Goal: Task Accomplishment & Management: Use online tool/utility

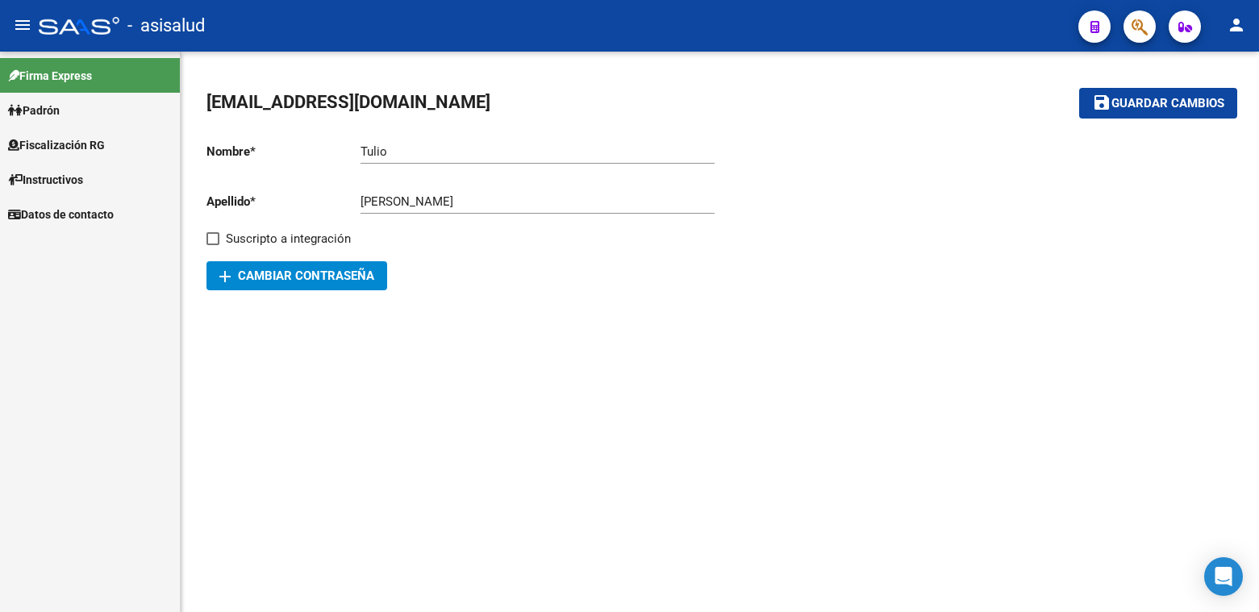
click at [56, 148] on span "Fiscalización RG" at bounding box center [56, 145] width 97 height 18
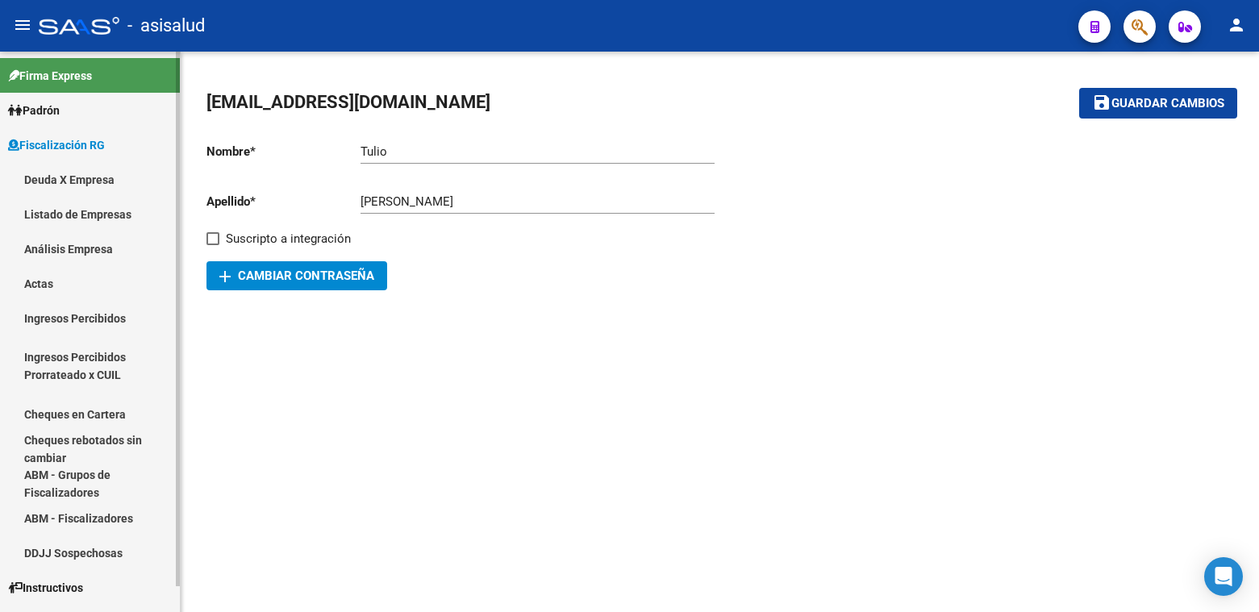
click at [63, 252] on link "Análisis Empresa" at bounding box center [90, 248] width 180 height 35
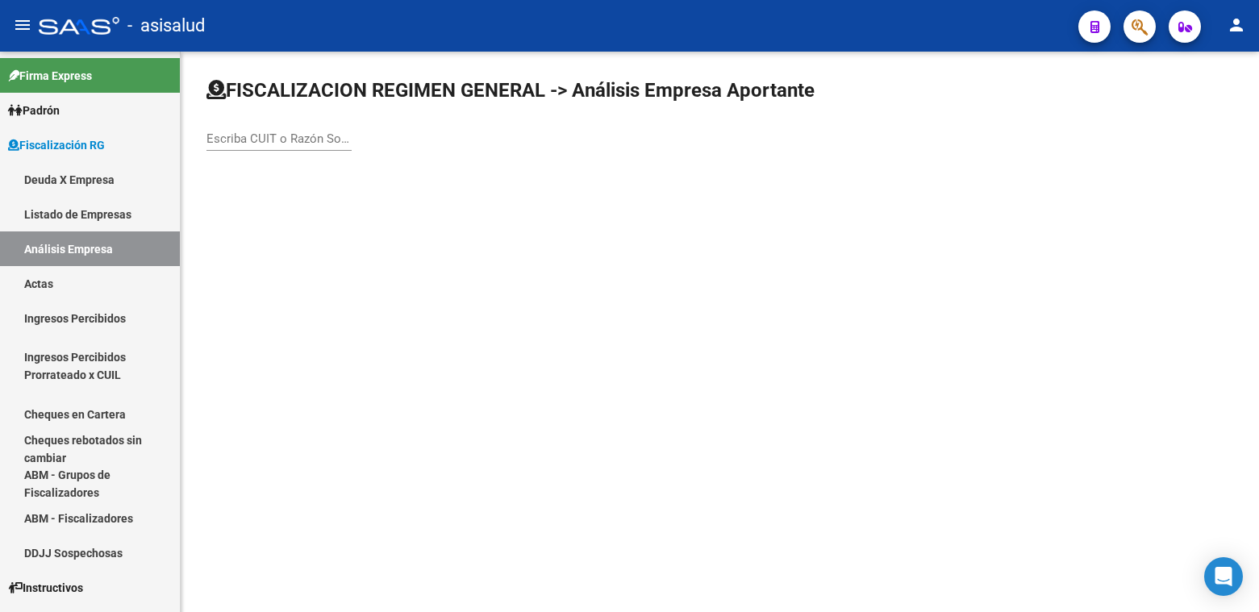
click at [265, 145] on input "Escriba CUIT o Razón Social para buscar" at bounding box center [278, 138] width 145 height 15
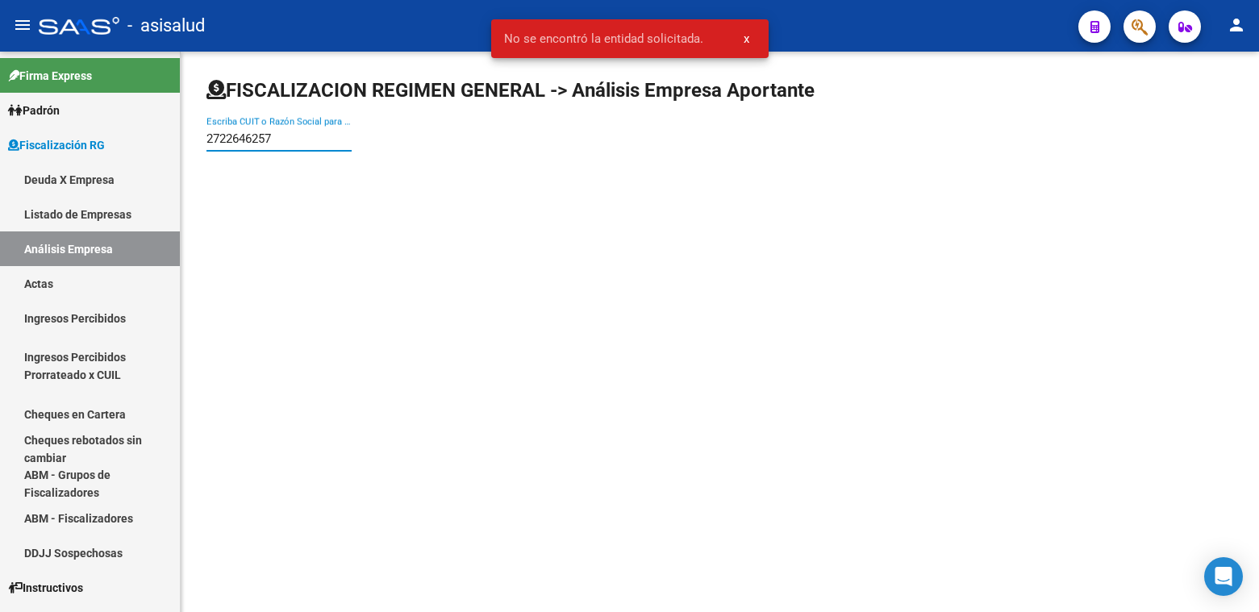
type input "27226462576"
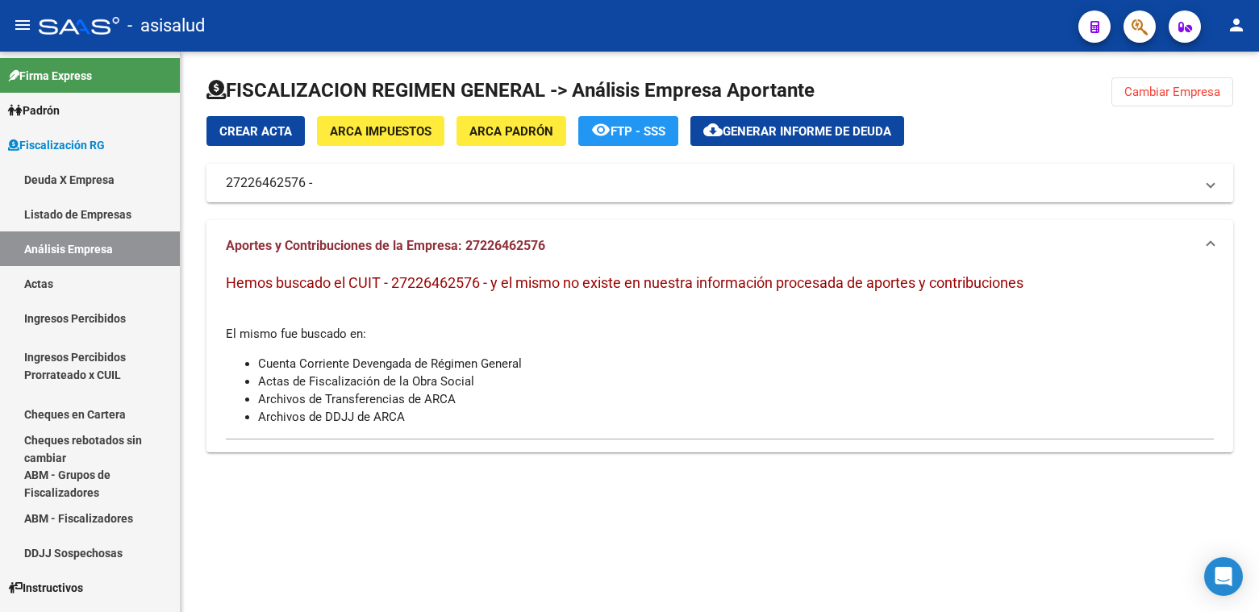
click at [1166, 92] on span "Cambiar Empresa" at bounding box center [1172, 92] width 96 height 15
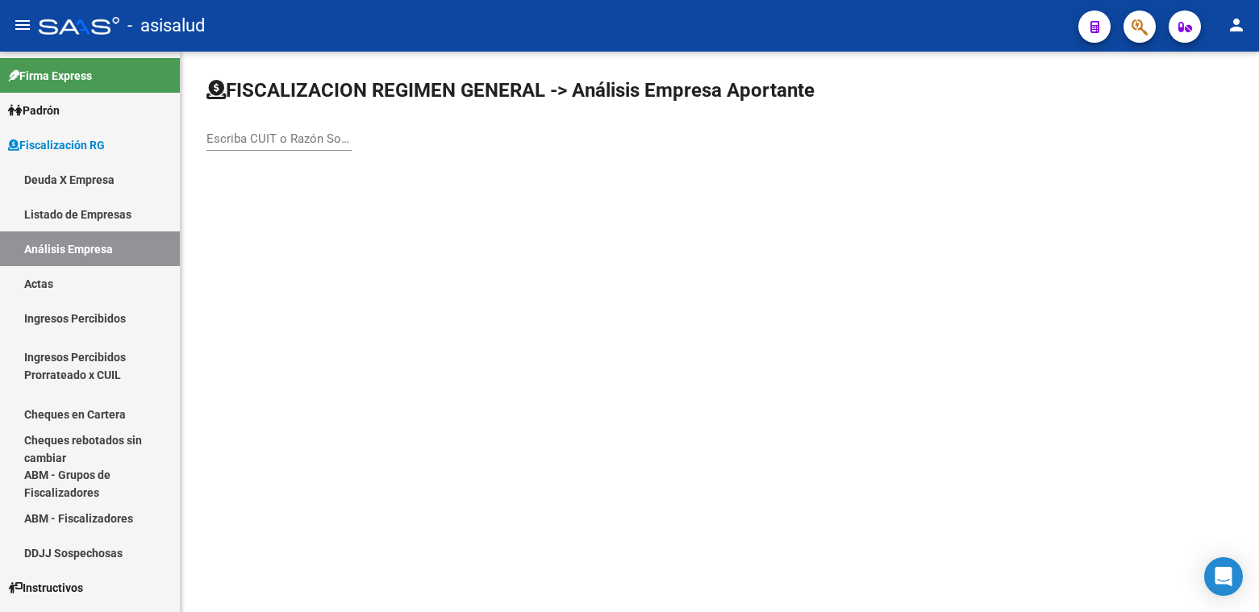
click at [247, 146] on div "Escriba CUIT o Razón Social para buscar" at bounding box center [278, 133] width 145 height 35
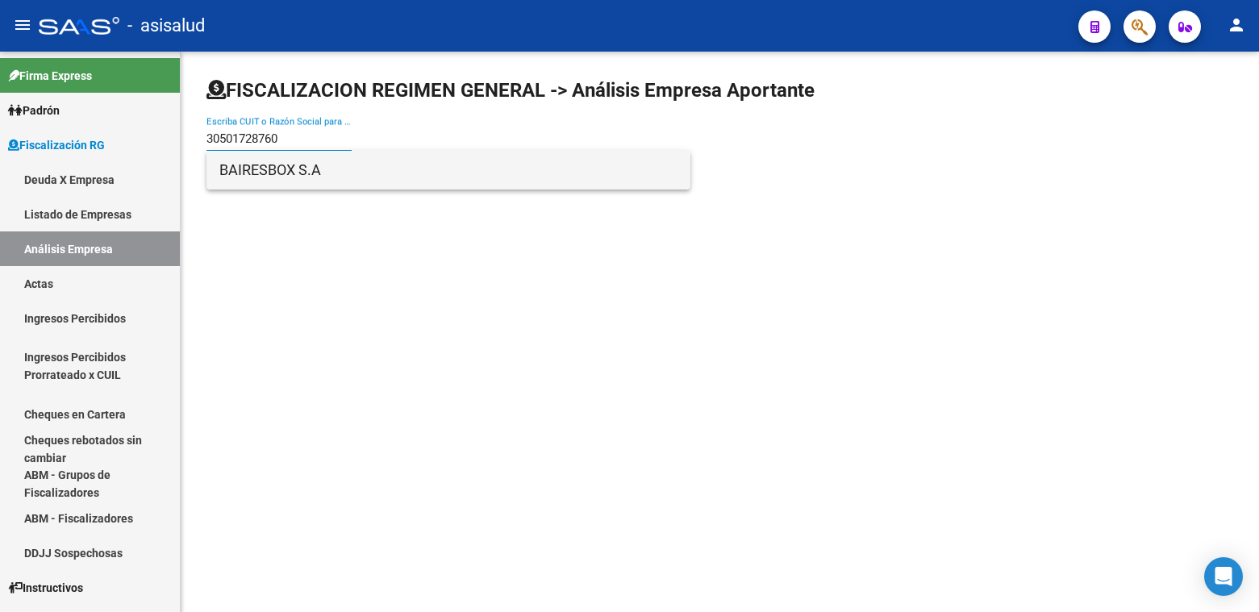
type input "30501728760"
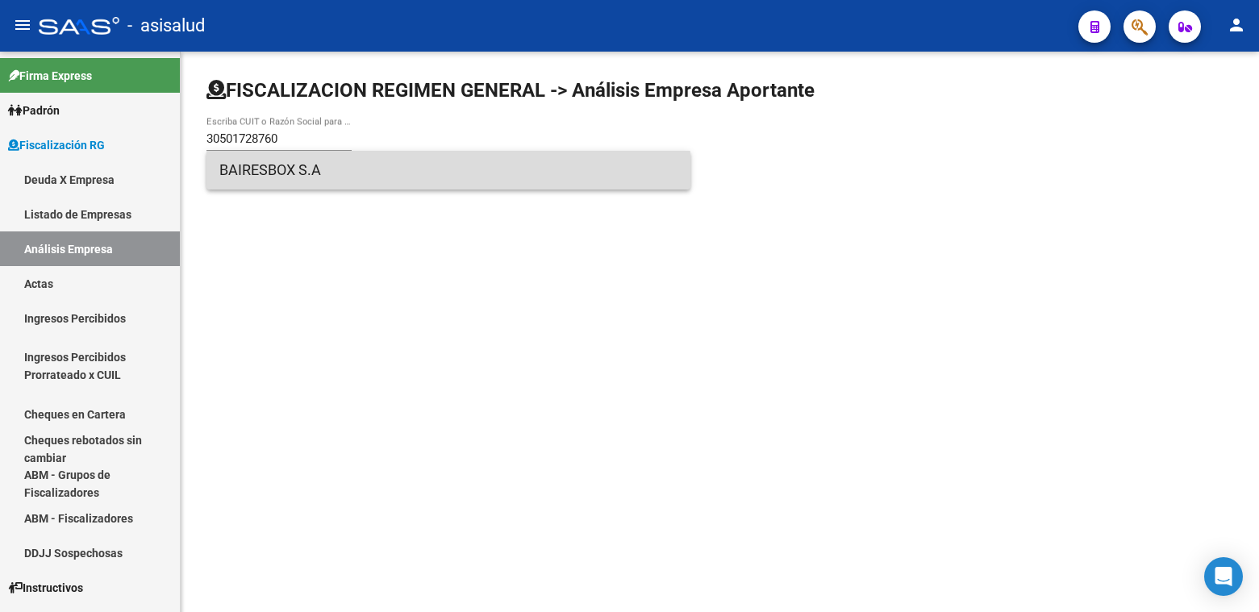
click at [262, 180] on span "BAIRESBOX S.A" at bounding box center [448, 170] width 458 height 39
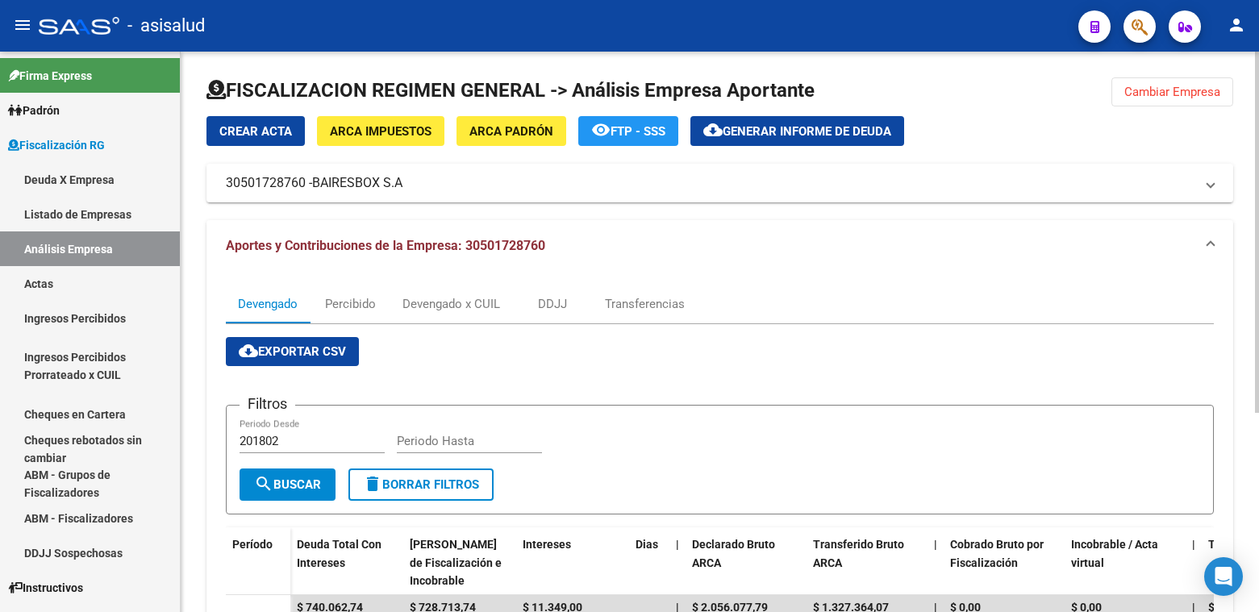
click at [789, 127] on span "Generar informe de deuda" at bounding box center [806, 131] width 169 height 15
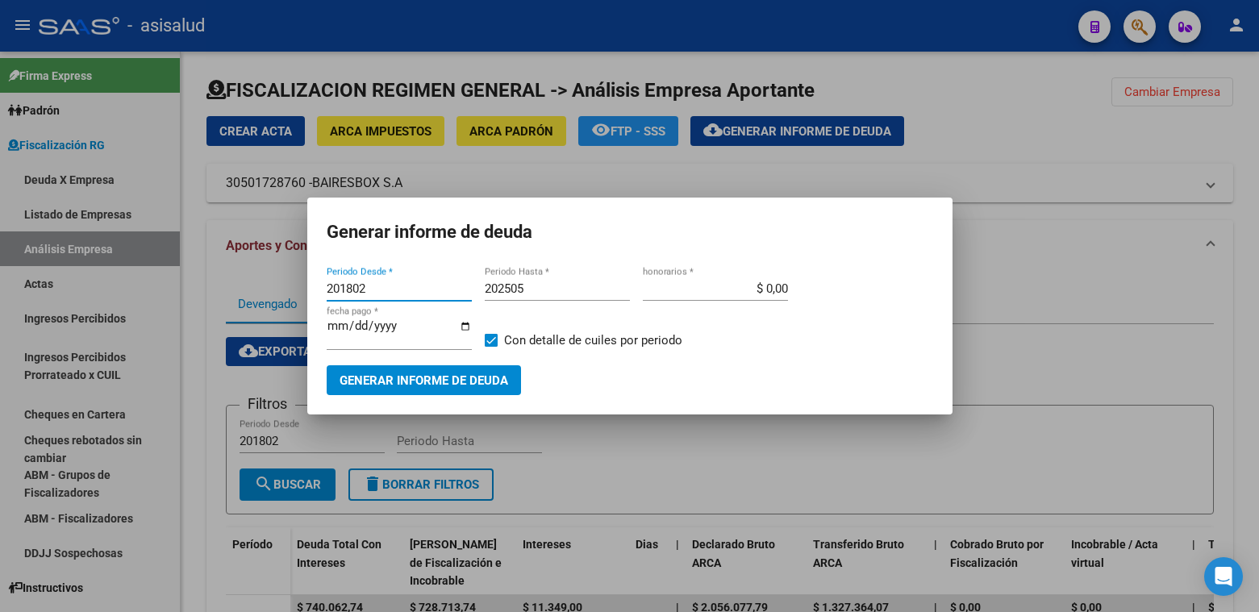
click at [368, 287] on input "201802" at bounding box center [399, 288] width 145 height 15
type input "202502"
click at [527, 289] on input "202505" at bounding box center [557, 288] width 145 height 15
type input "202504"
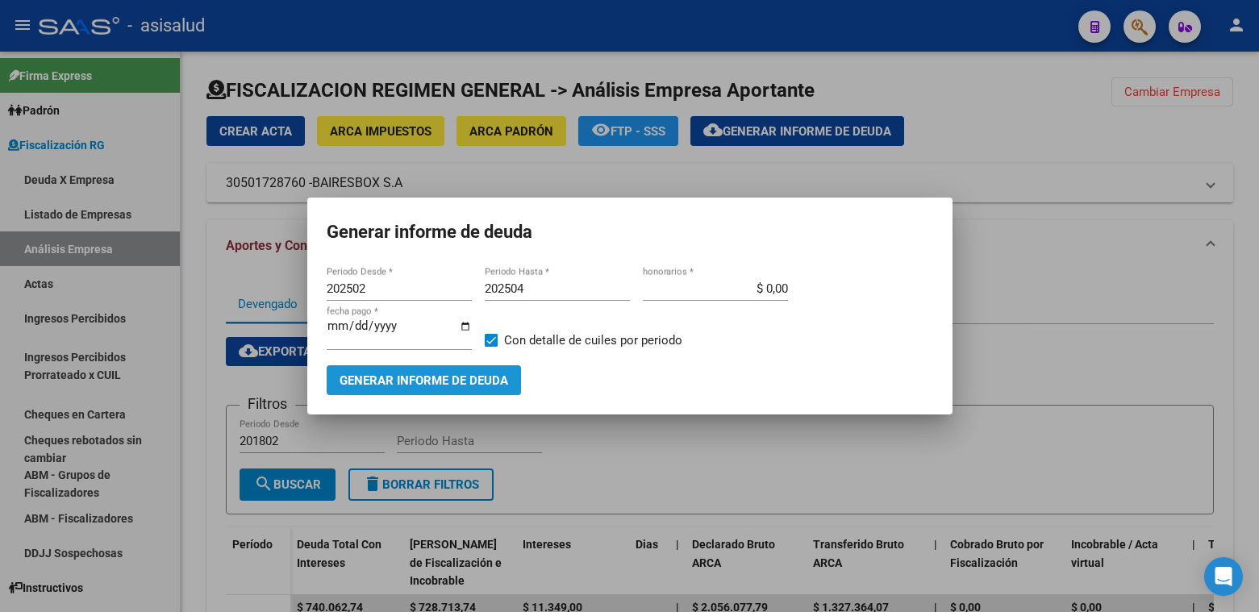
click at [423, 380] on span "Generar informe de deuda" at bounding box center [423, 380] width 169 height 15
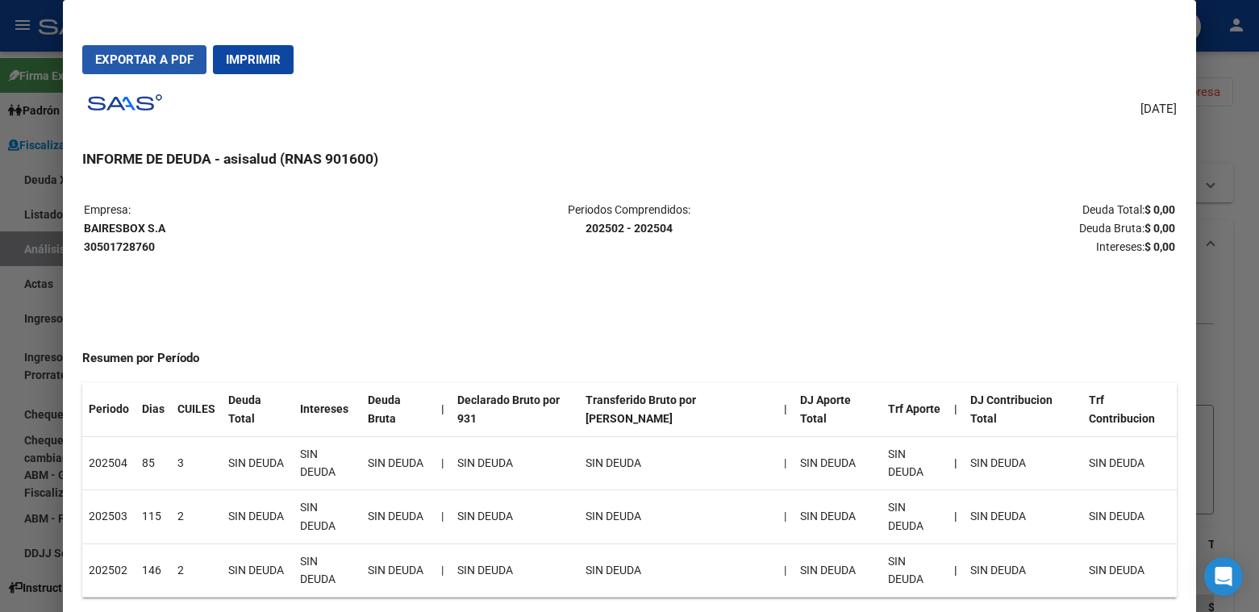
click at [150, 67] on span "Exportar a PDF" at bounding box center [144, 59] width 98 height 15
